Goal: Task Accomplishment & Management: Use online tool/utility

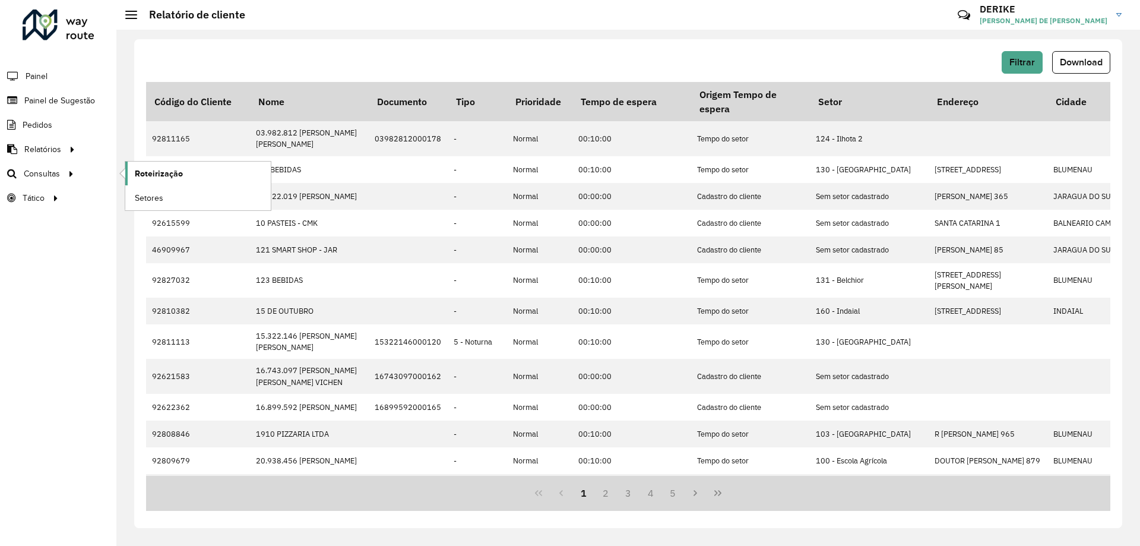
click at [140, 173] on span "Roteirização" at bounding box center [159, 173] width 48 height 12
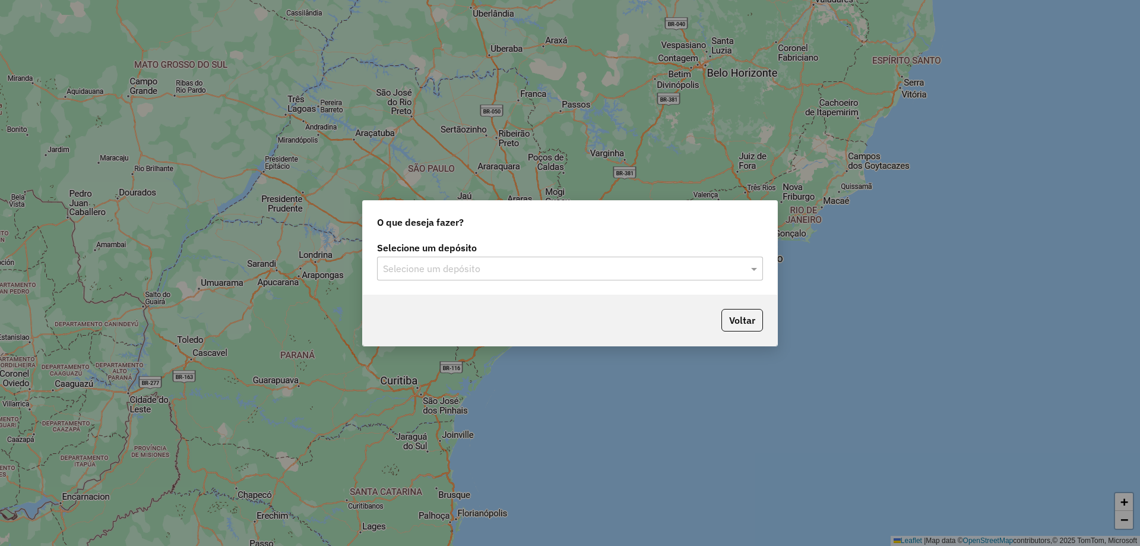
click at [700, 274] on input "text" at bounding box center [558, 269] width 350 height 14
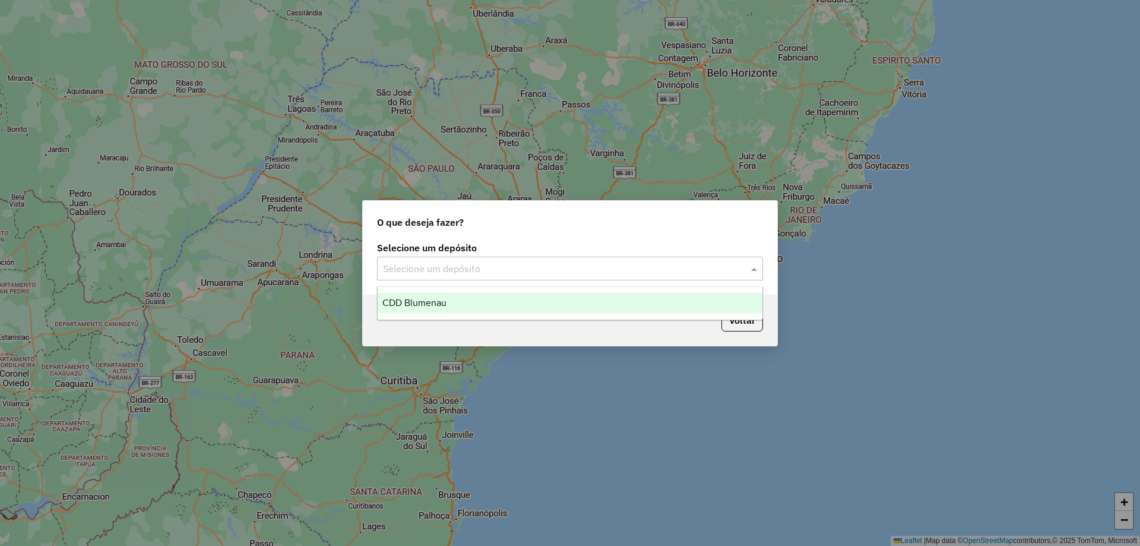
click at [444, 308] on div "CDD Blumenau" at bounding box center [570, 303] width 385 height 20
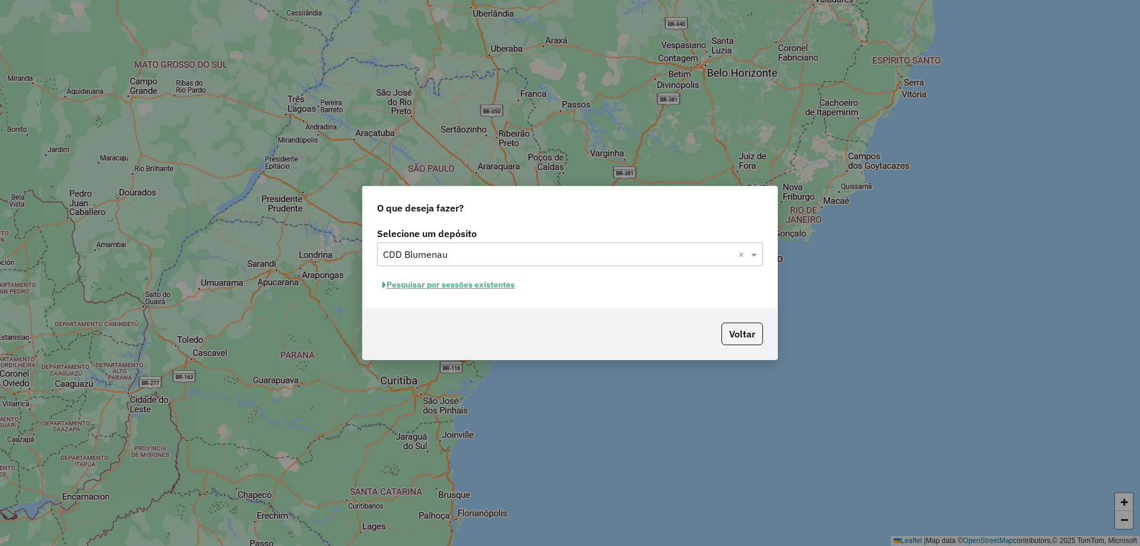
click at [488, 287] on button "Pesquisar por sessões existentes" at bounding box center [448, 285] width 143 height 18
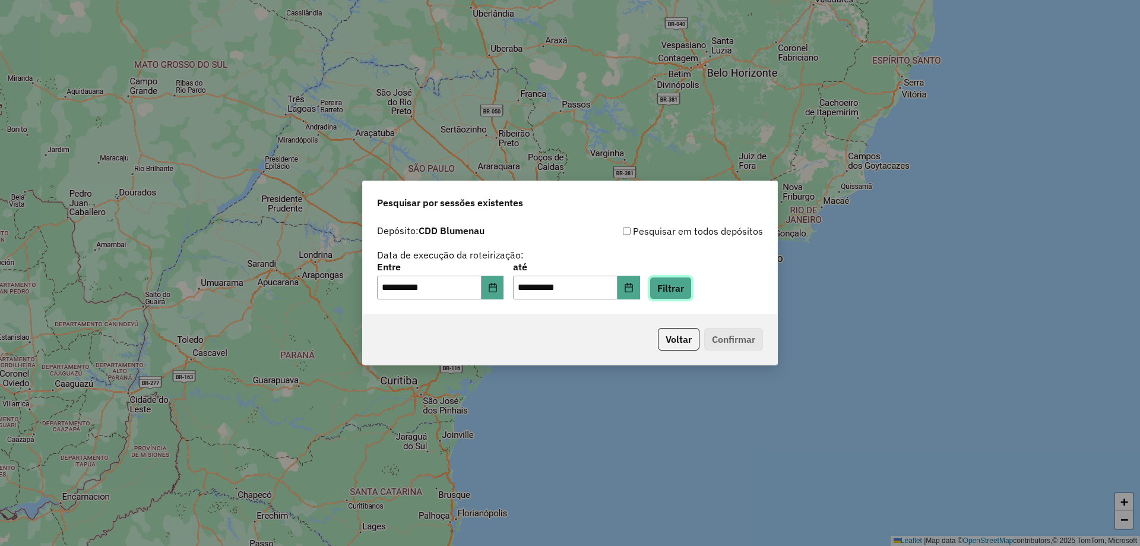
click at [685, 294] on button "Filtrar" at bounding box center [671, 288] width 42 height 23
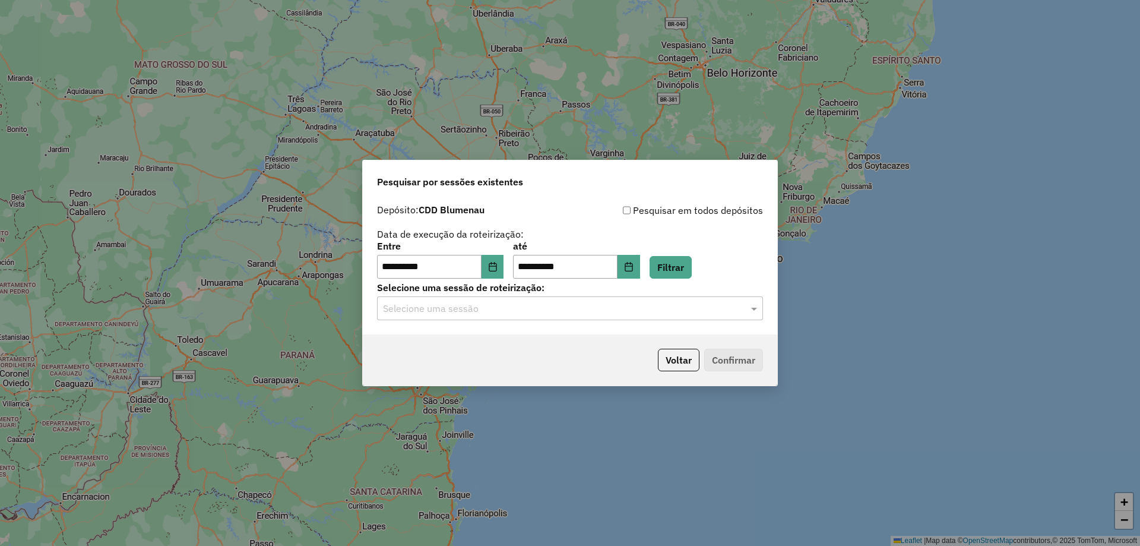
click at [562, 310] on input "text" at bounding box center [558, 309] width 350 height 14
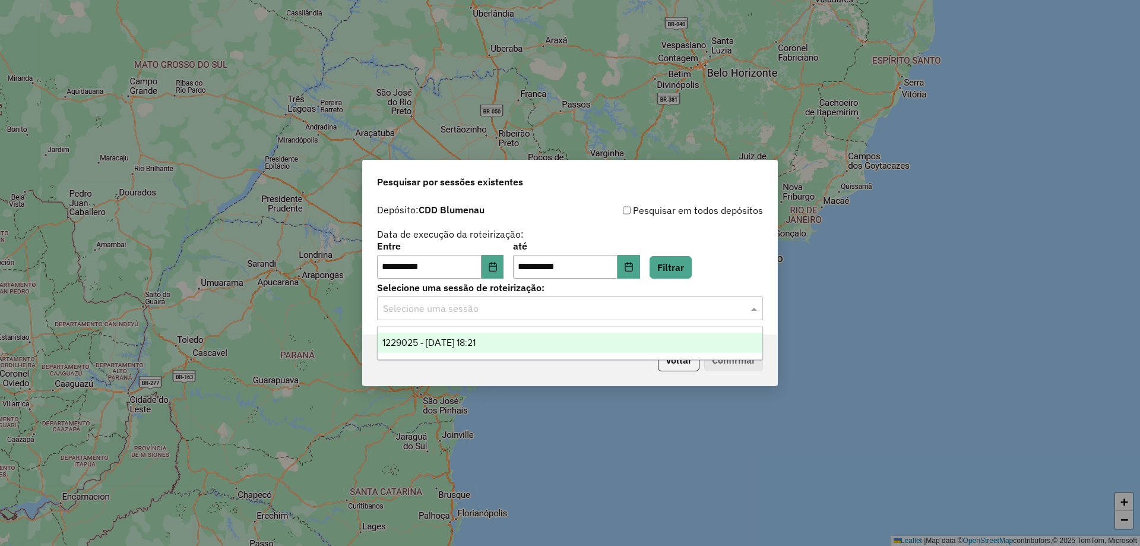
click at [476, 337] on span "1229025 - 13/08/2025 18:21" at bounding box center [428, 342] width 93 height 10
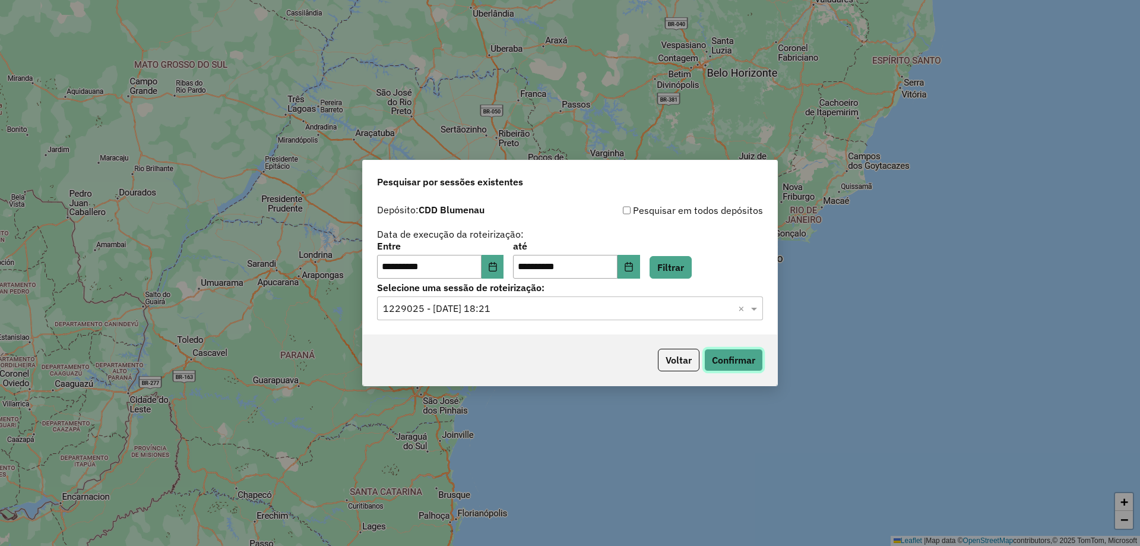
click at [732, 358] on button "Confirmar" at bounding box center [733, 360] width 59 height 23
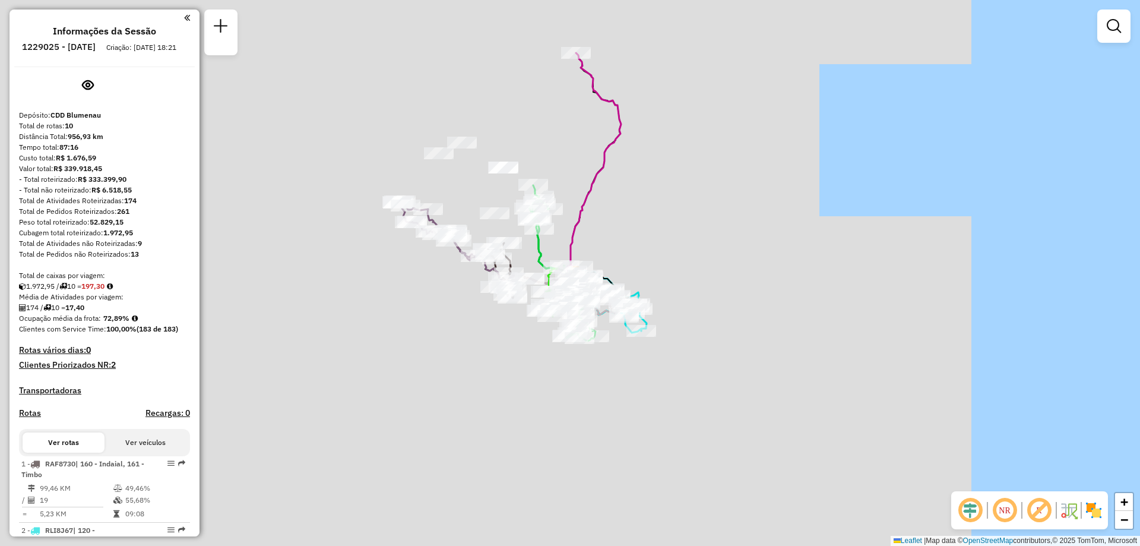
scroll to position [356, 0]
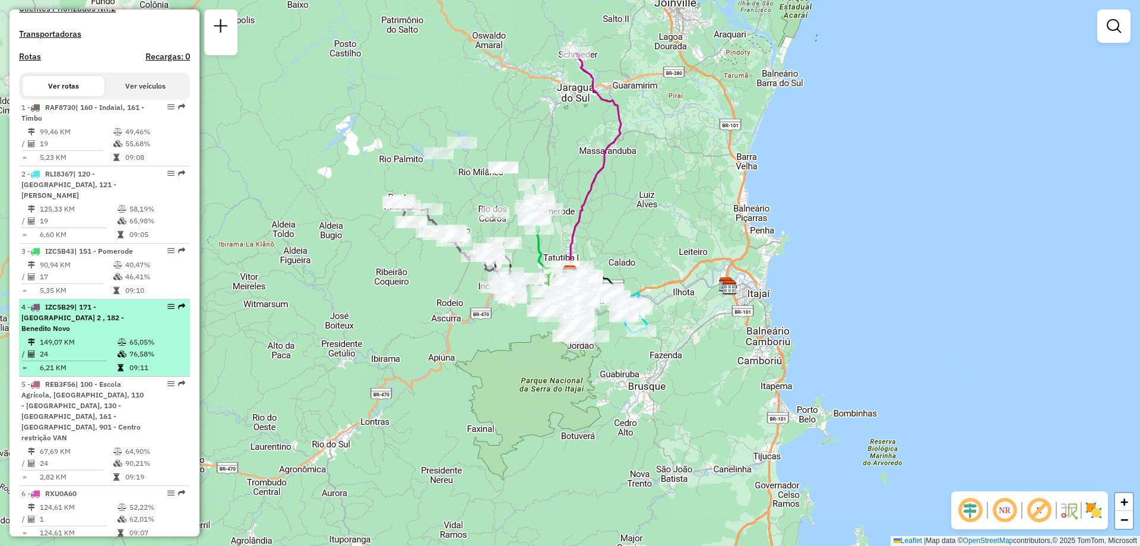
click at [125, 309] on div "4 - IZC5B29 | 171 - [GEOGRAPHIC_DATA] 2 , 182 - Benedito Novo" at bounding box center [84, 318] width 126 height 32
select select "**********"
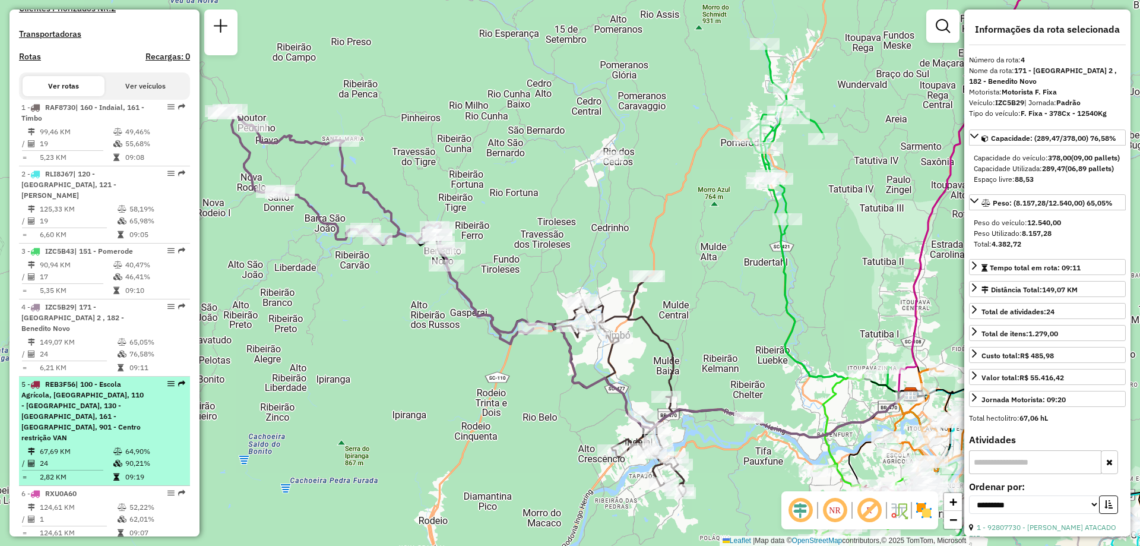
click at [99, 379] on span "| 100 - Escola Agrícola, [GEOGRAPHIC_DATA], 110 - [GEOGRAPHIC_DATA], 130 - [GEO…" at bounding box center [82, 410] width 122 height 62
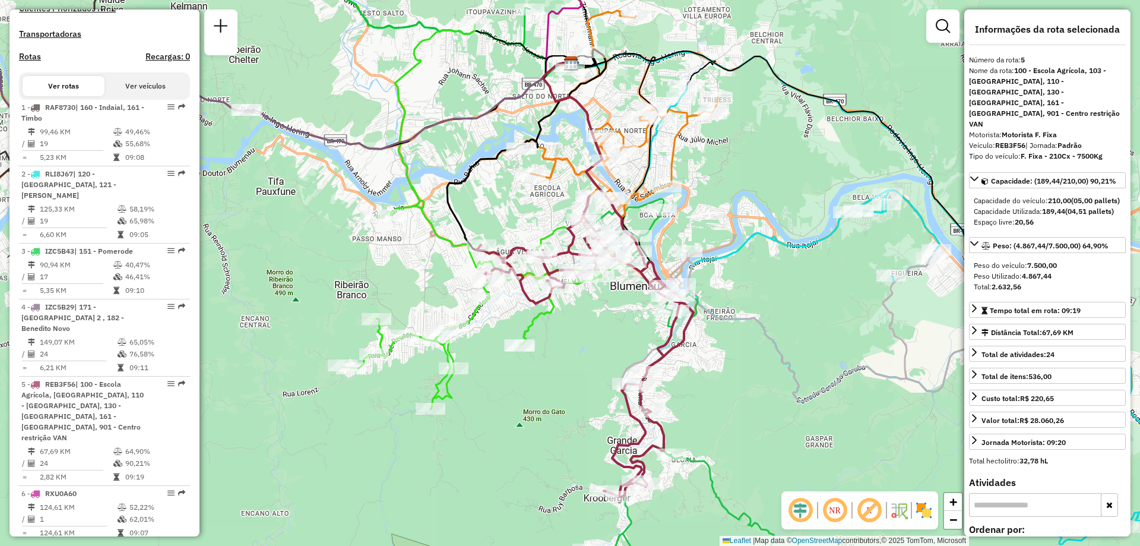
click at [554, 335] on div "Rota 7 - Placa RTE9B90 92810872 - [PERSON_NAME] de atendimento Grade de atendim…" at bounding box center [570, 273] width 1140 height 546
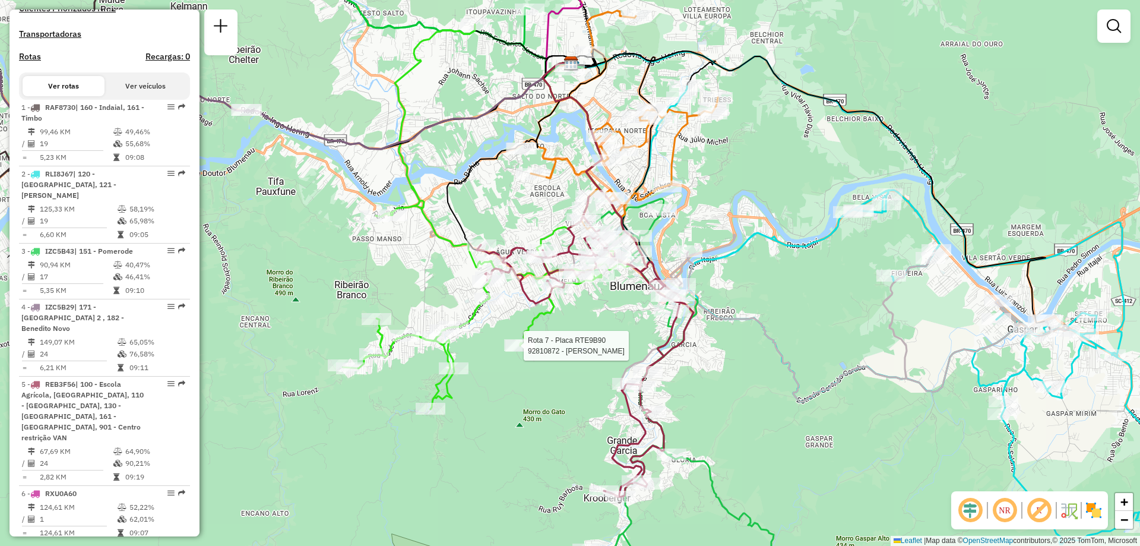
select select "**********"
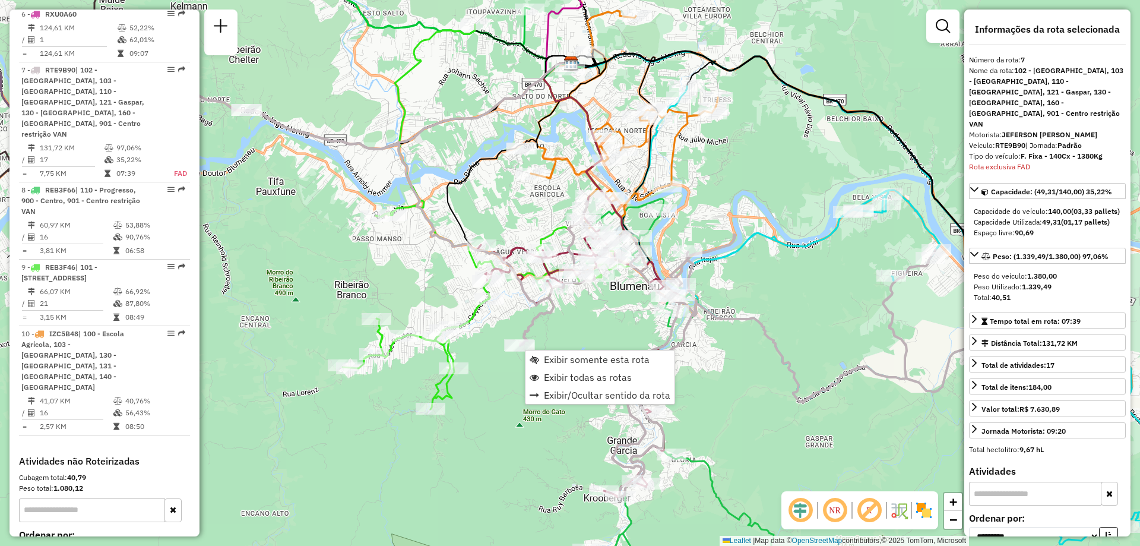
scroll to position [856, 0]
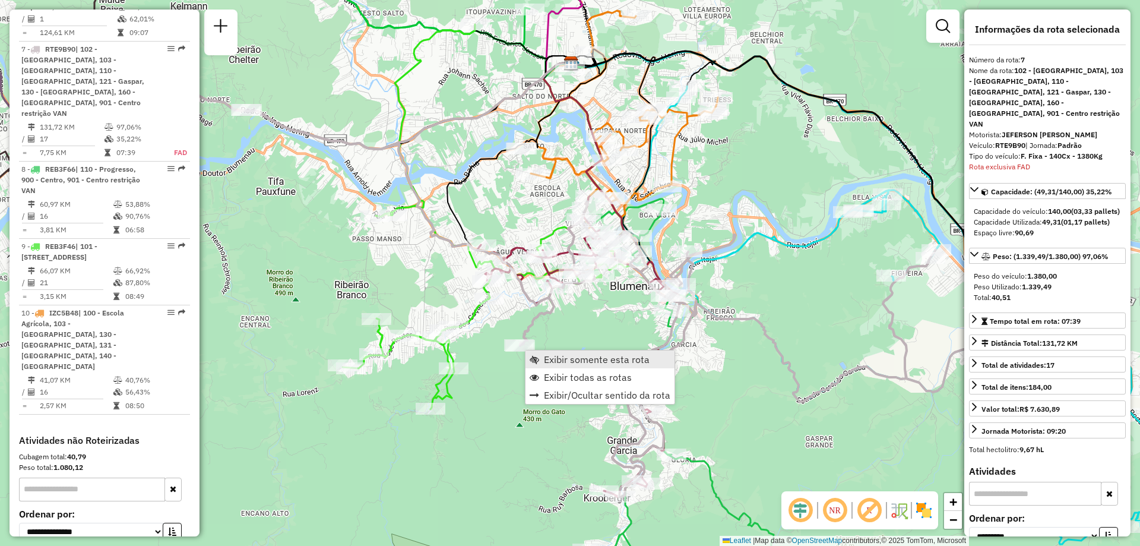
click at [548, 356] on span "Exibir somente esta rota" at bounding box center [597, 360] width 106 height 10
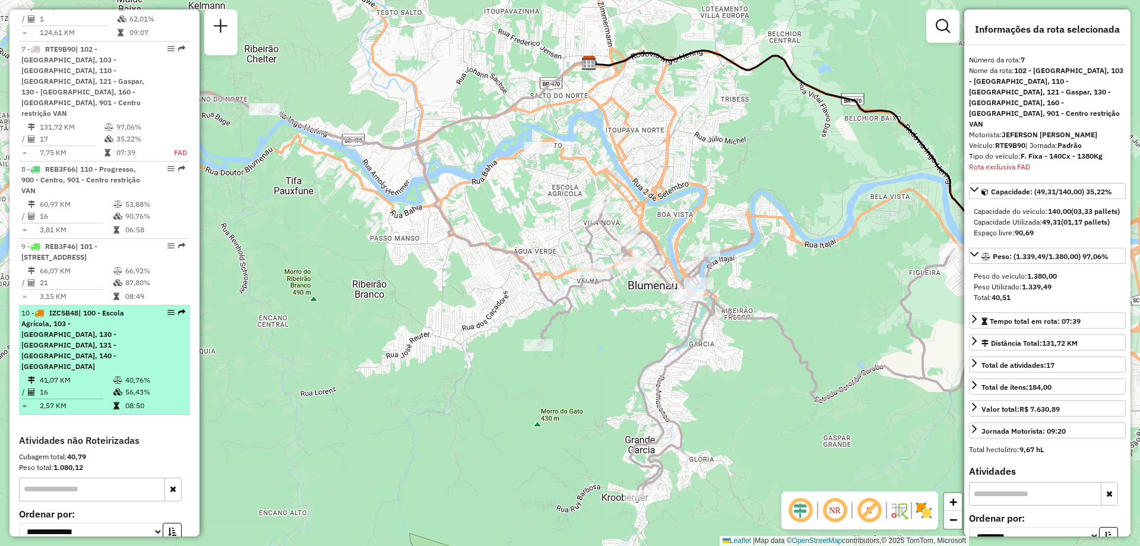
scroll to position [678, 0]
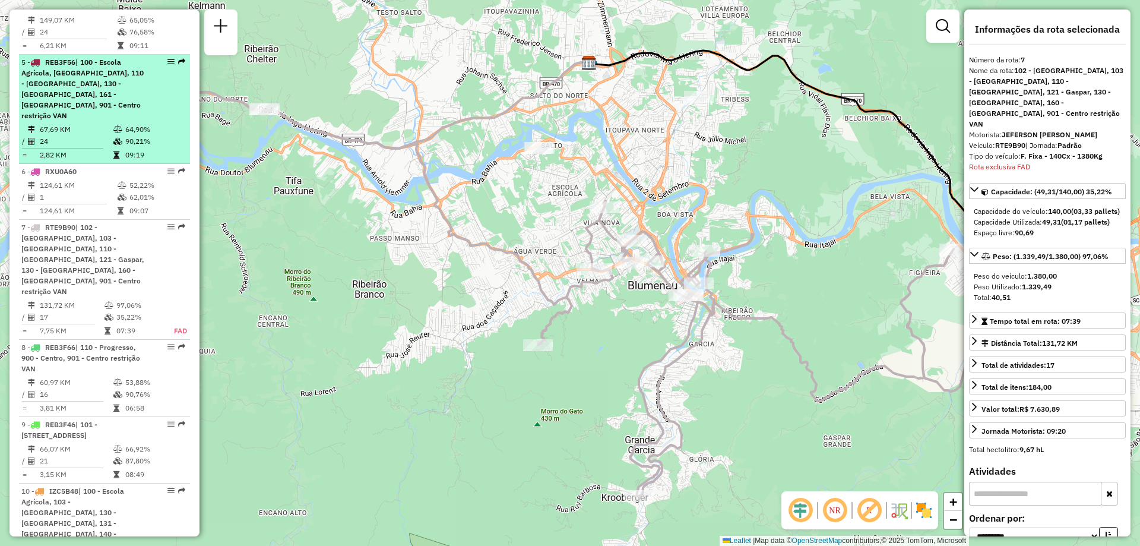
click at [118, 138] on icon at bounding box center [117, 141] width 9 height 7
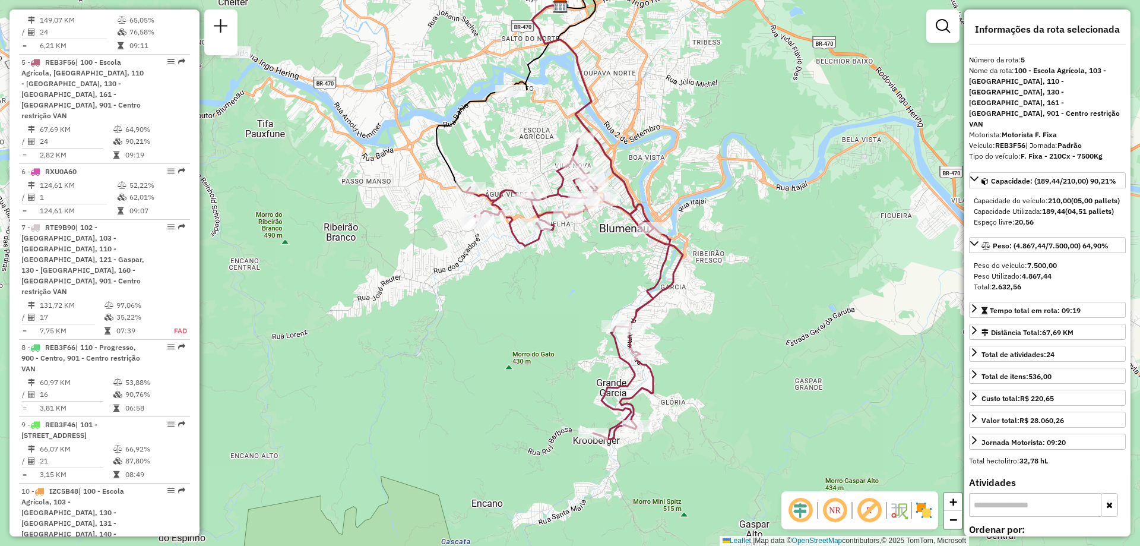
drag, startPoint x: 793, startPoint y: 369, endPoint x: 782, endPoint y: 312, distance: 58.6
click at [782, 312] on div "Janela de atendimento Grade de atendimento Capacidade Transportadoras Veículos …" at bounding box center [570, 273] width 1140 height 546
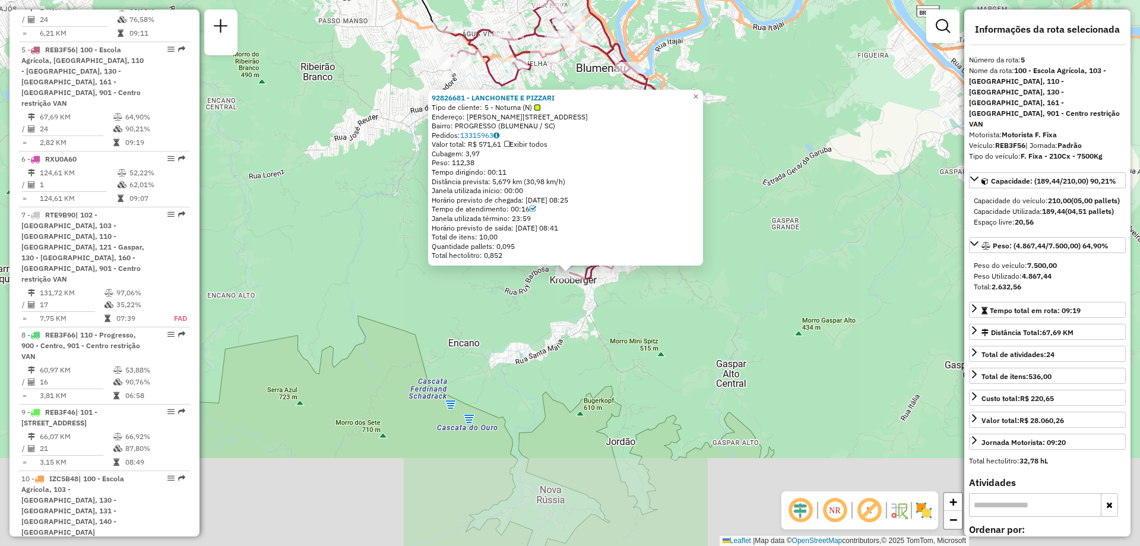
scroll to position [713, 0]
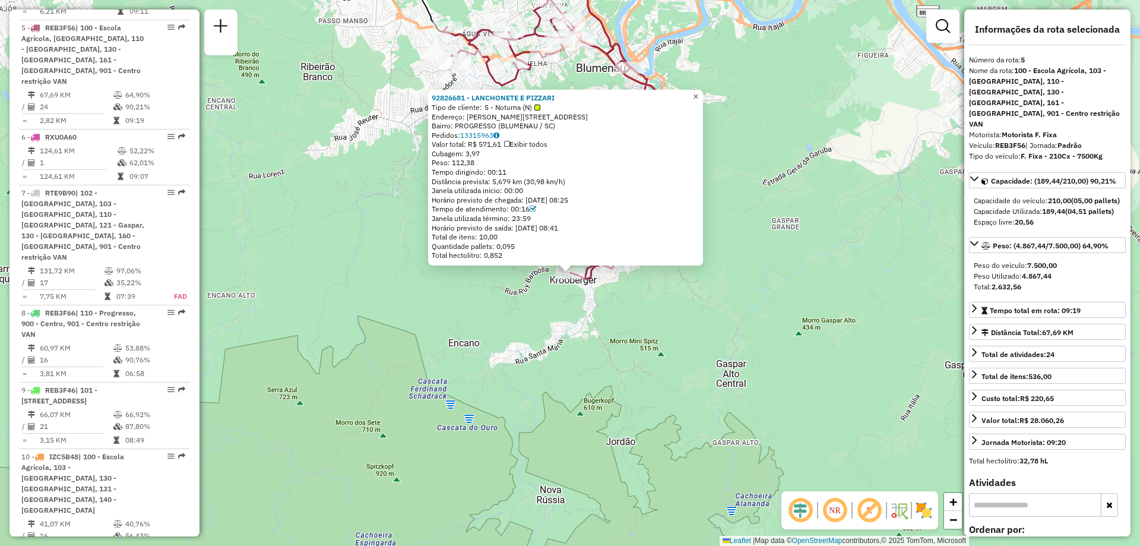
click at [703, 95] on link "×" at bounding box center [696, 97] width 14 height 14
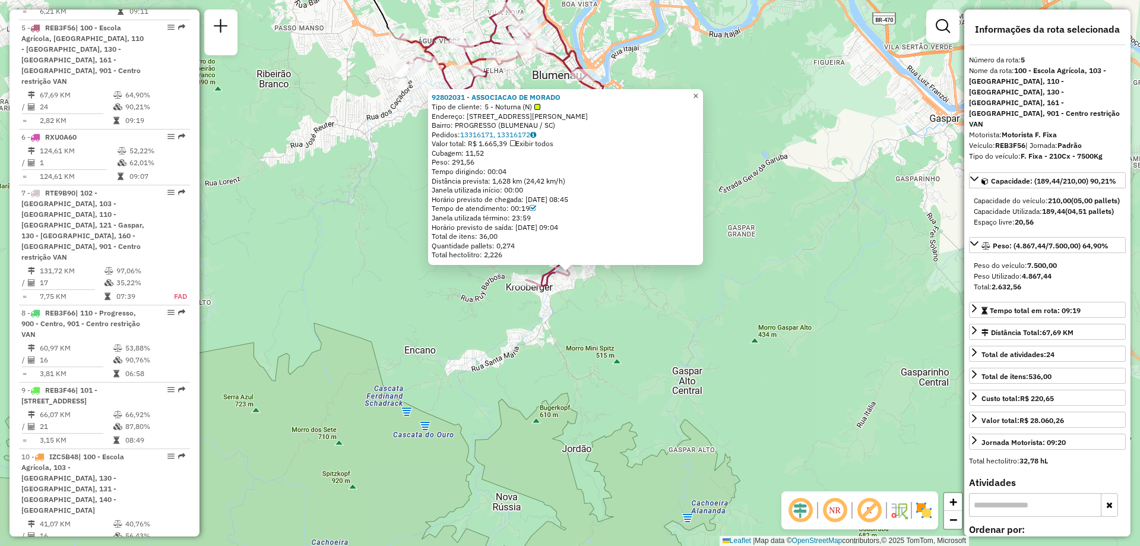
click at [703, 98] on link "×" at bounding box center [696, 96] width 14 height 14
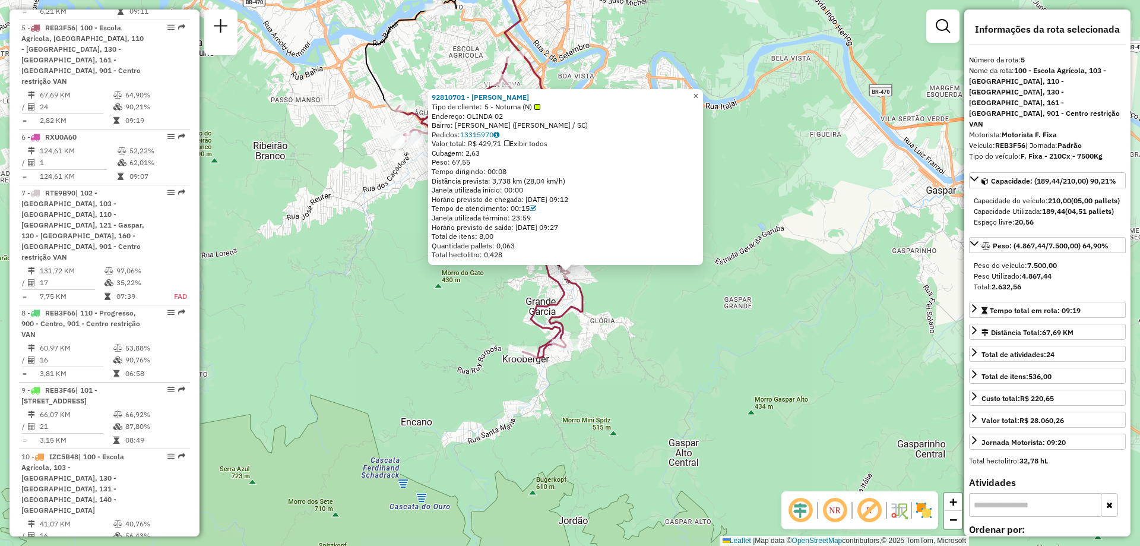
click at [703, 90] on link "×" at bounding box center [696, 96] width 14 height 14
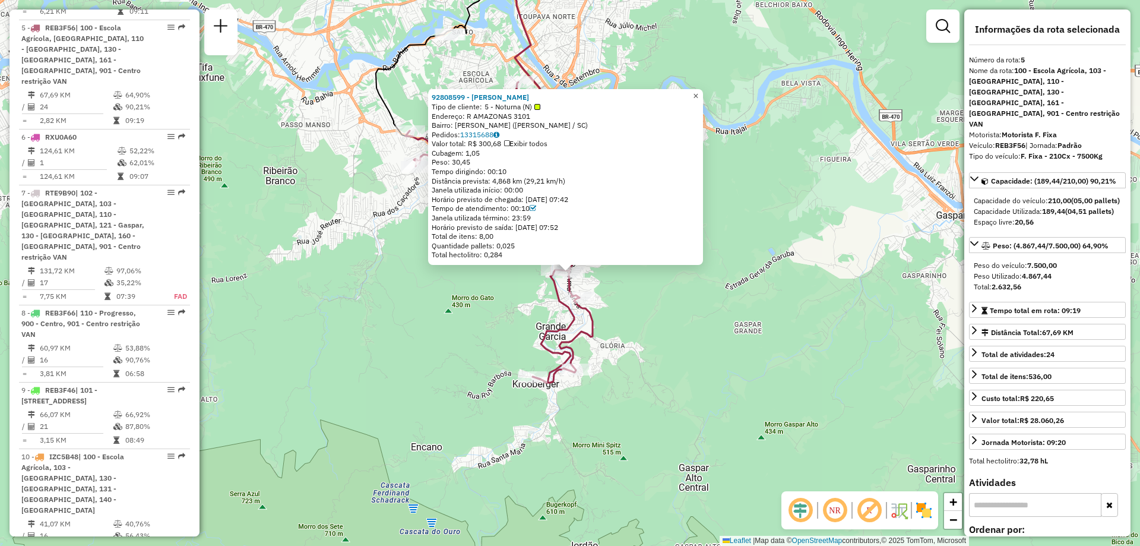
click at [703, 94] on link "×" at bounding box center [696, 96] width 14 height 14
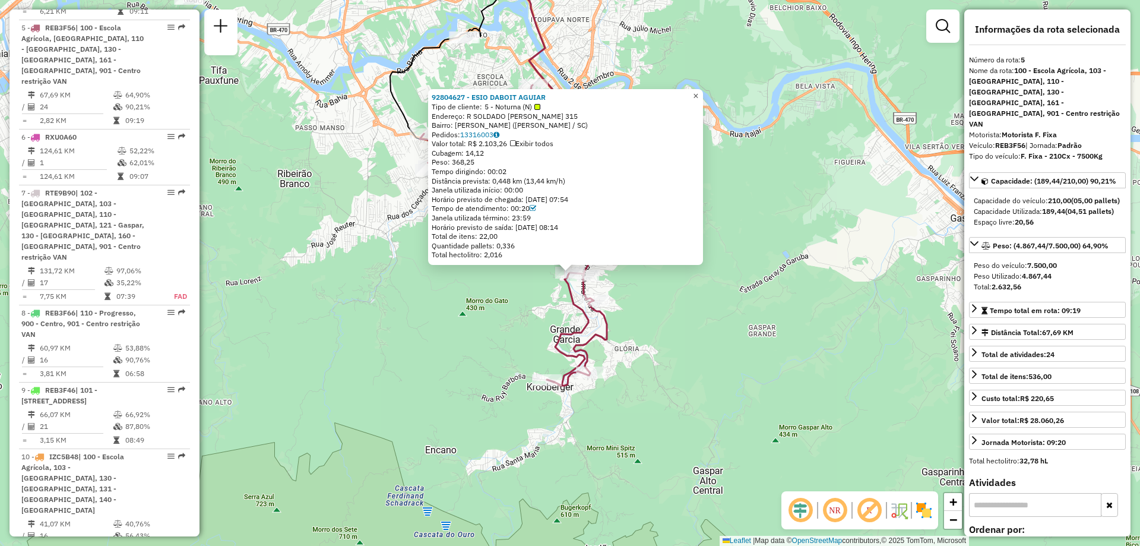
click at [703, 96] on link "×" at bounding box center [696, 96] width 14 height 14
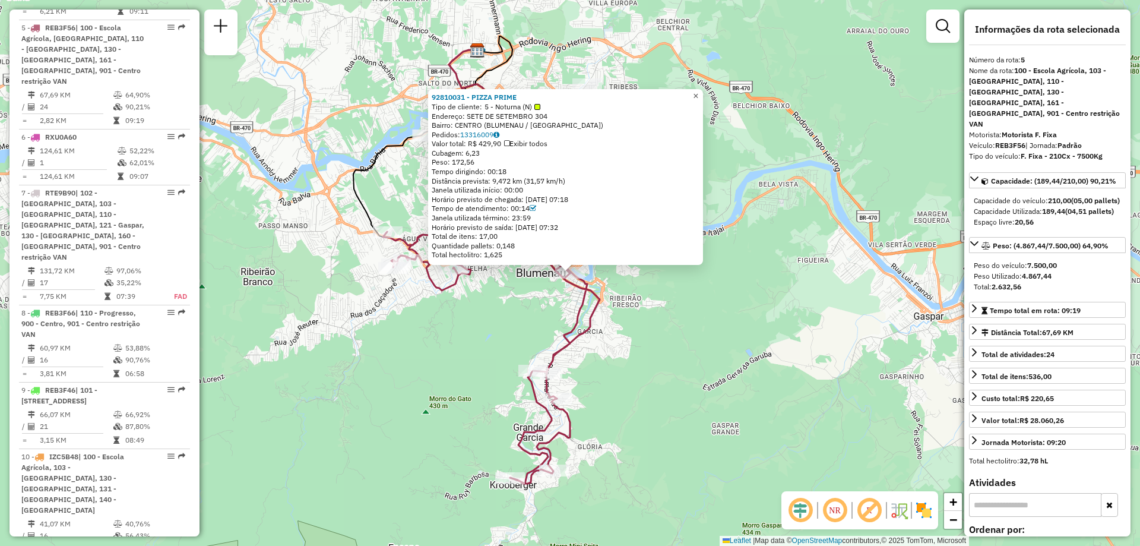
click at [703, 96] on link "×" at bounding box center [696, 96] width 14 height 14
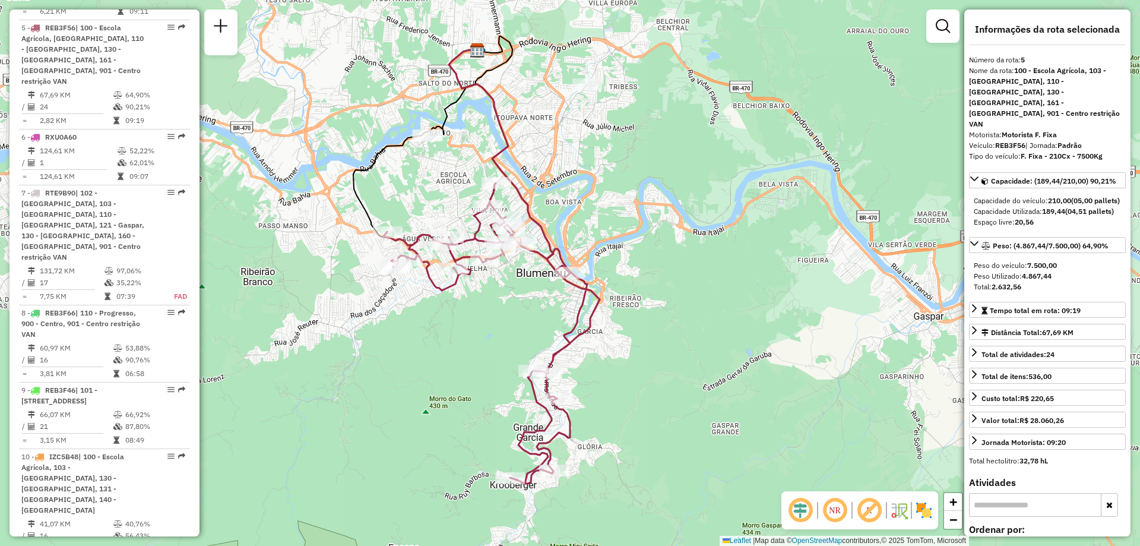
click at [603, 349] on div "Janela de atendimento Grade de atendimento Capacidade Transportadoras Veículos …" at bounding box center [570, 273] width 1140 height 546
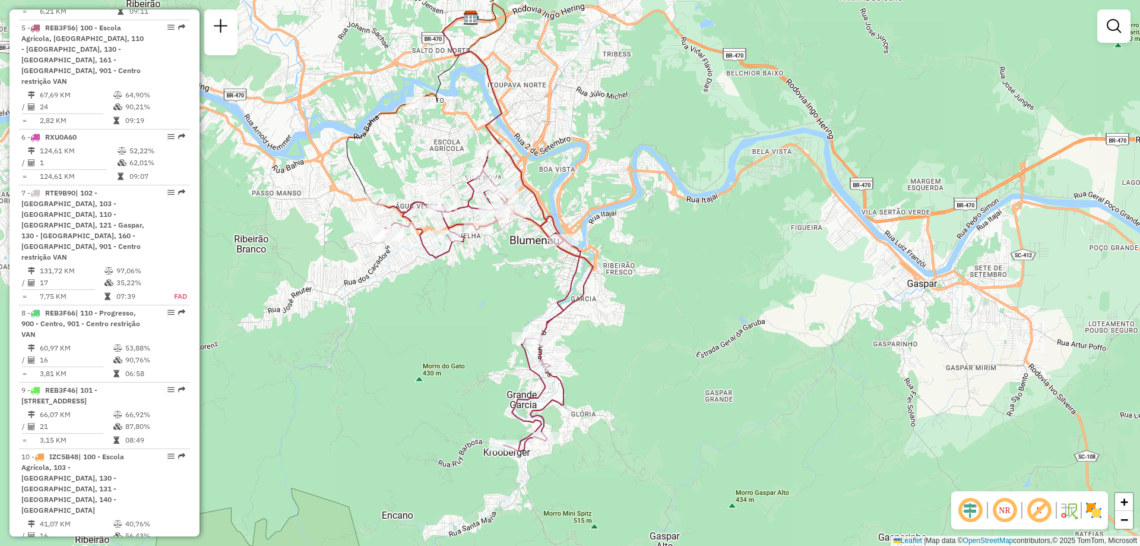
drag, startPoint x: 499, startPoint y: 394, endPoint x: 493, endPoint y: 360, distance: 33.9
click at [493, 360] on div "Janela de atendimento Grade de atendimento Capacidade Transportadoras Veículos …" at bounding box center [570, 273] width 1140 height 546
